Goal: Task Accomplishment & Management: Manage account settings

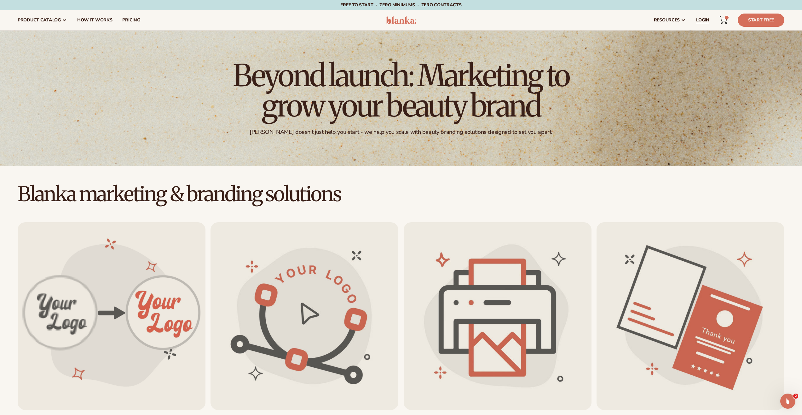
click at [702, 20] on span "LOGIN" at bounding box center [702, 20] width 13 height 5
